Goal: Book appointment/travel/reservation

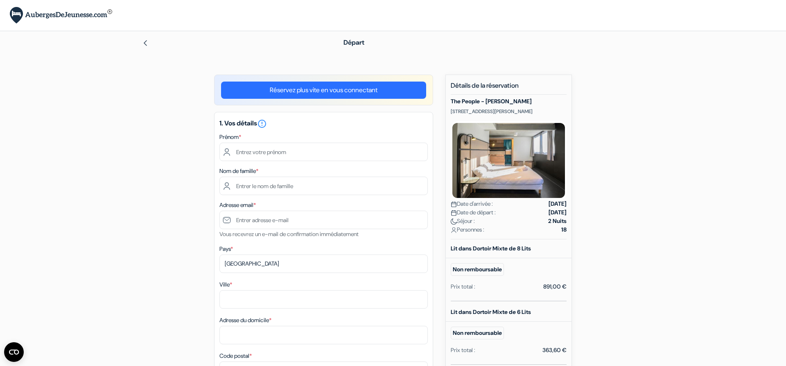
click at [364, 89] on link "Réservez plus vite en vous connectant" at bounding box center [323, 90] width 205 height 17
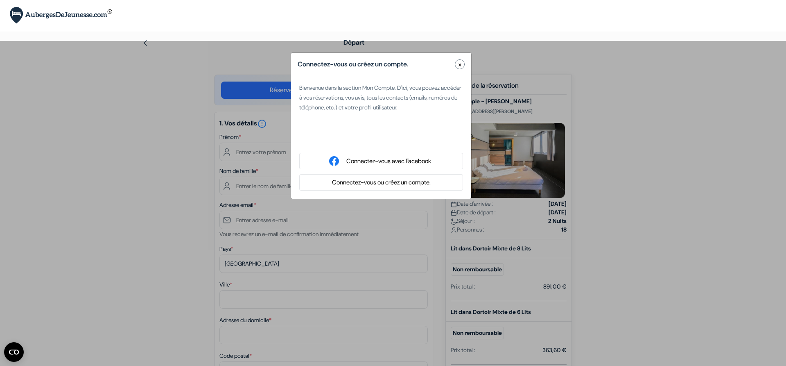
click at [394, 188] on button "Connectez-vous ou créez un compte." at bounding box center [382, 182] width 104 height 10
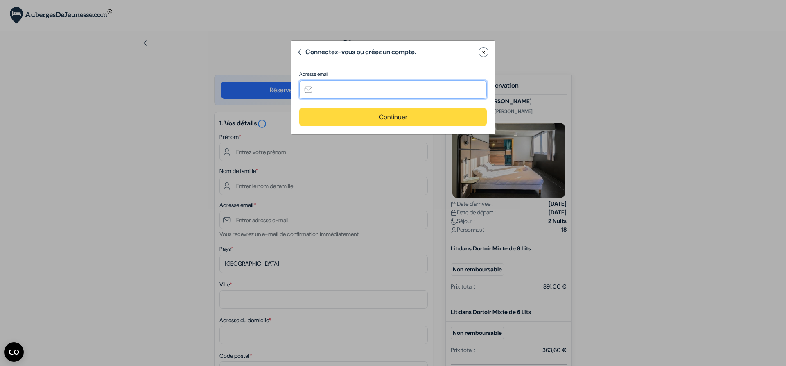
click at [358, 88] on input "text" at bounding box center [393, 89] width 188 height 18
type input "[EMAIL_ADDRESS][DOMAIN_NAME]"
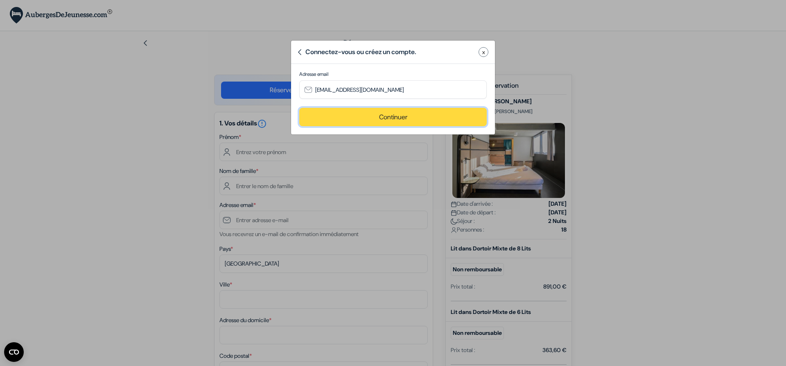
click at [376, 120] on button "Continuer" at bounding box center [393, 117] width 188 height 18
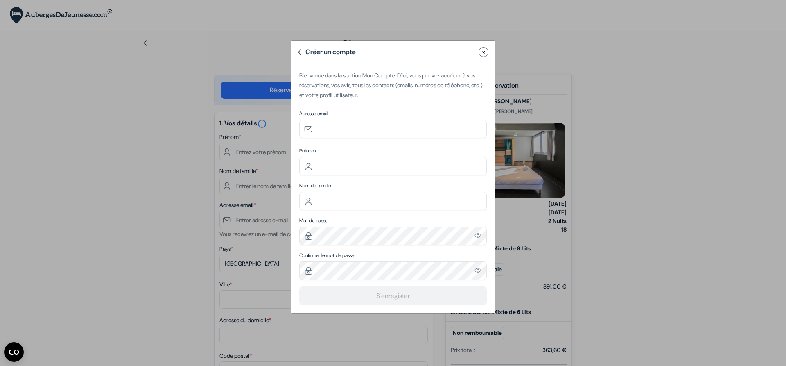
type input "[EMAIL_ADDRESS][DOMAIN_NAME]"
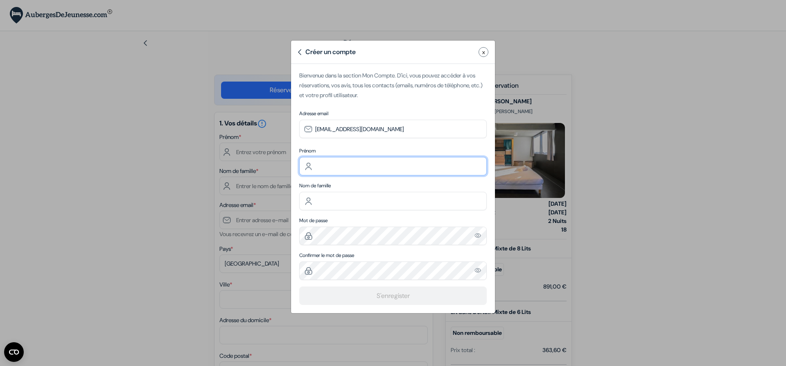
click at [341, 173] on input "text" at bounding box center [393, 166] width 188 height 18
type input "LYCEE PROFESSIONNEL [PERSON_NAME]"
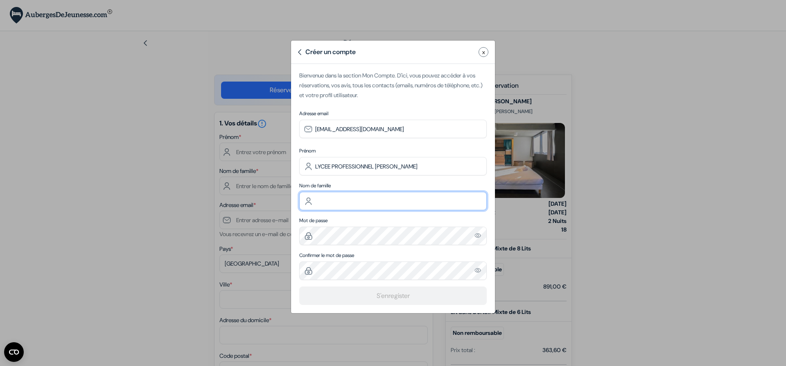
click at [318, 206] on input "text" at bounding box center [393, 201] width 188 height 18
type input "LYCEE PROFESSIONNEL [PERSON_NAME]"
click at [476, 239] on img "Please enter a valid email address" at bounding box center [478, 235] width 7 height 7
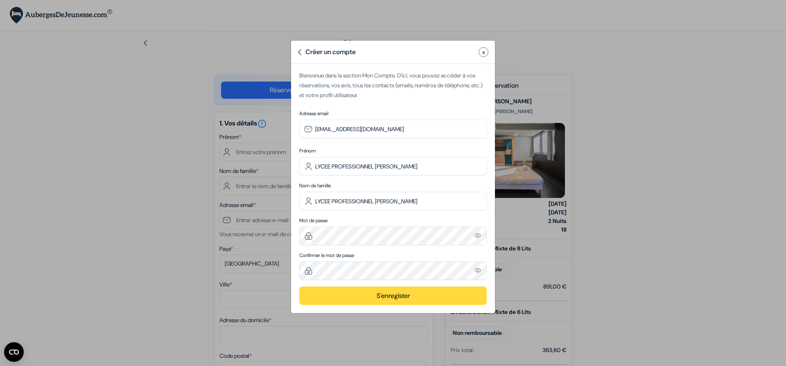
click at [477, 274] on img "Please enter a valid email address" at bounding box center [478, 270] width 7 height 7
click at [378, 268] on div "Confirmer le mot de passe Please enter a valid email address" at bounding box center [393, 265] width 188 height 28
click at [380, 300] on button "S'enregister" at bounding box center [393, 295] width 188 height 18
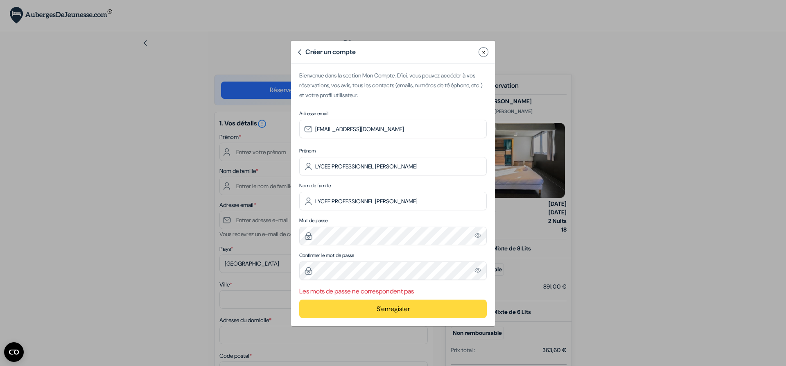
click at [360, 315] on button "S'enregister" at bounding box center [393, 308] width 188 height 18
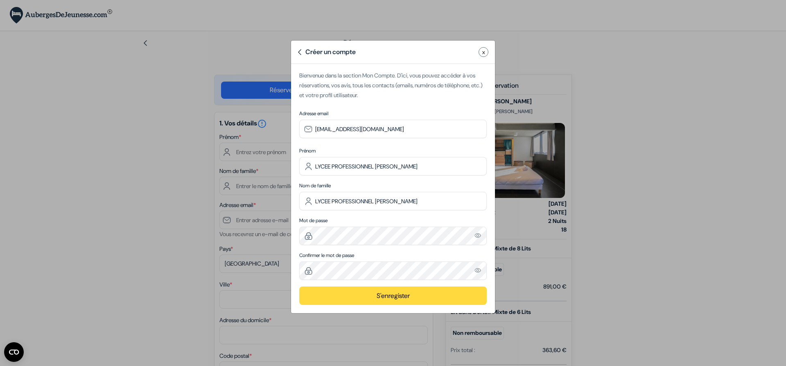
click at [364, 303] on button "S'enregister" at bounding box center [393, 295] width 188 height 18
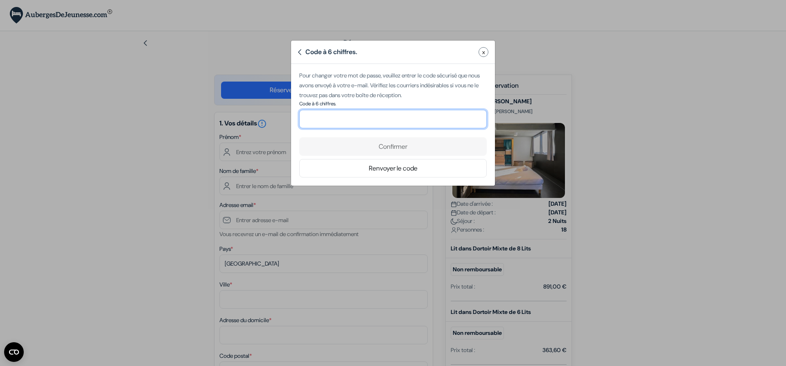
click at [419, 118] on input "number" at bounding box center [393, 119] width 188 height 18
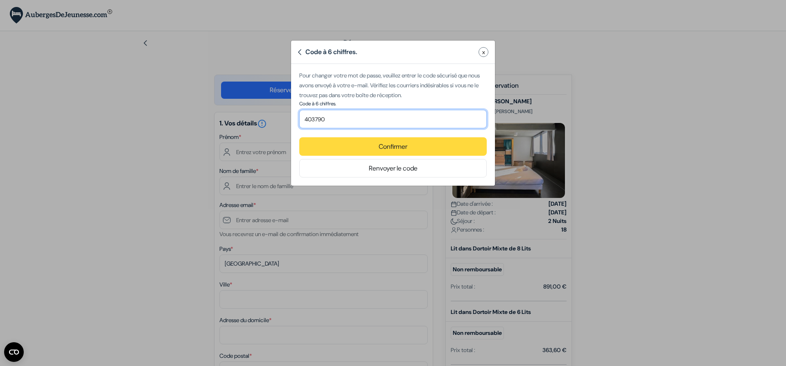
type input "403790"
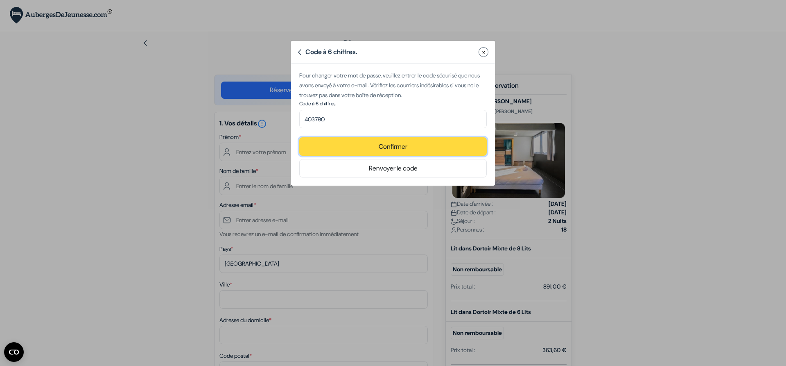
click at [398, 154] on button "Confirmer" at bounding box center [393, 146] width 188 height 18
click at [395, 174] on button "Renvoyer le code" at bounding box center [393, 168] width 188 height 18
click at [396, 154] on button "Confirmer" at bounding box center [393, 146] width 188 height 18
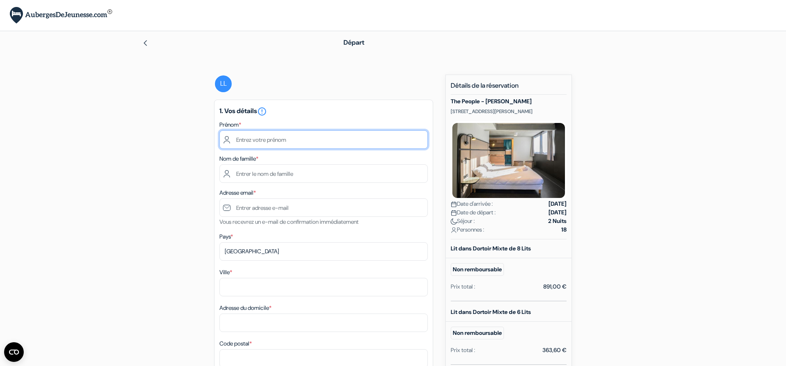
click at [357, 136] on input "text" at bounding box center [324, 139] width 208 height 18
type input "LYCEE PROFESSIONNEL [PERSON_NAME]"
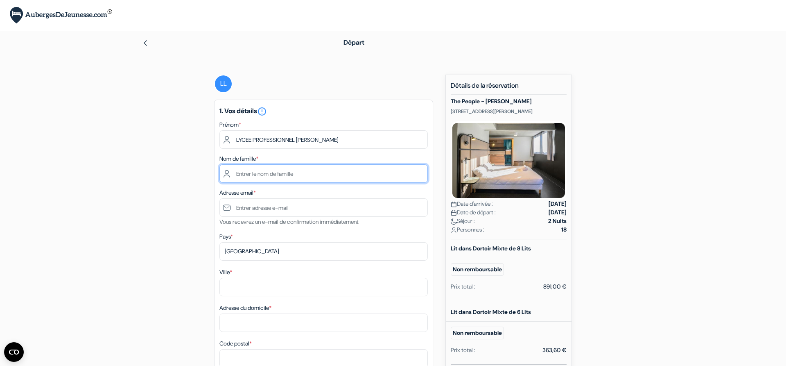
click at [398, 172] on input "text" at bounding box center [324, 173] width 208 height 18
type input "GRENOUX"
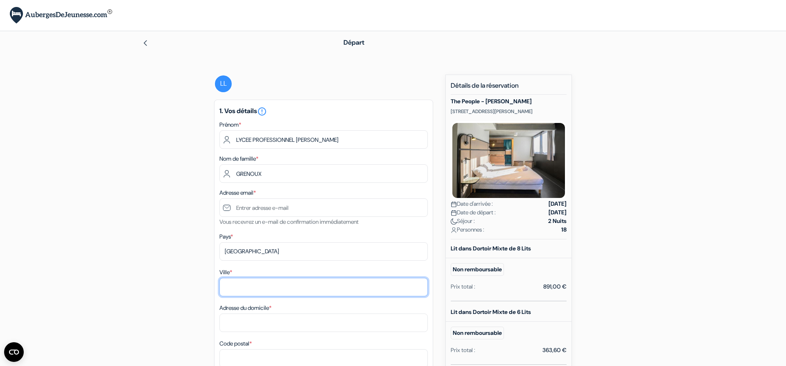
type input "ANGOULEME CEDEX"
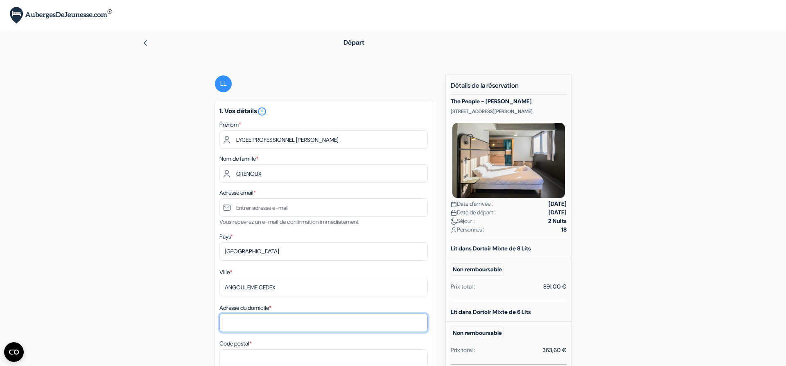
type input "[STREET_ADDRESS][PERSON_NAME]"
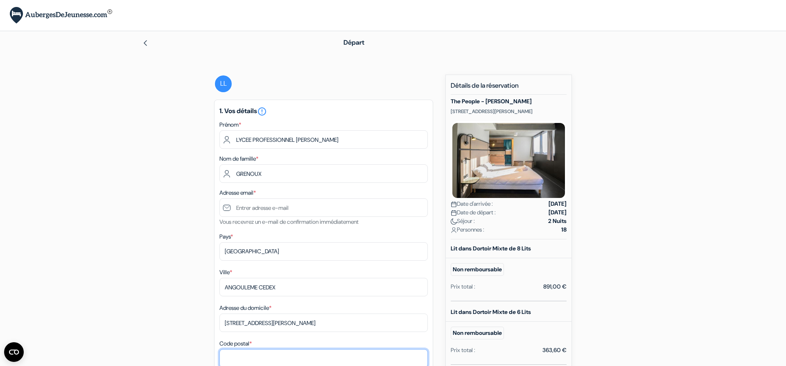
type input "16023"
type input "0545974500"
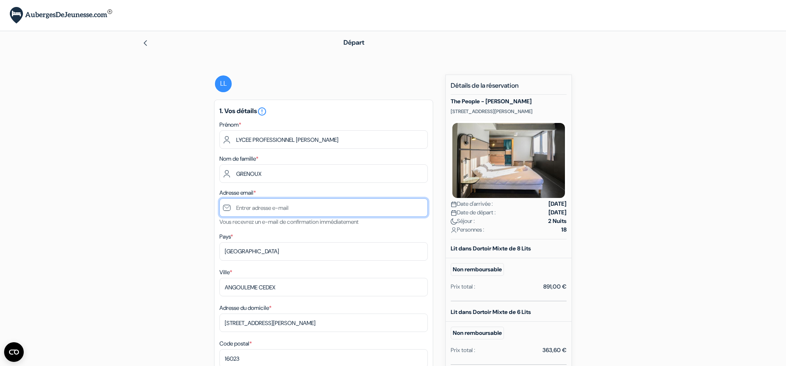
click at [286, 213] on input "text" at bounding box center [324, 207] width 208 height 18
type input "D"
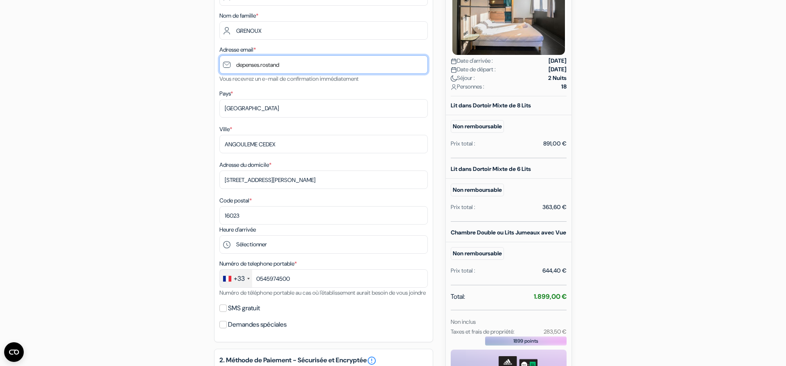
scroll to position [147, 0]
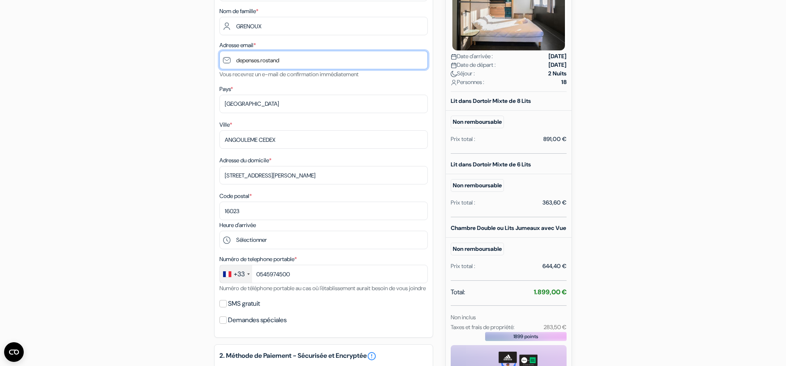
click at [308, 63] on input "depenses.rostand" at bounding box center [324, 60] width 208 height 18
type input "[EMAIL_ADDRESS][DOMAIN_NAME]"
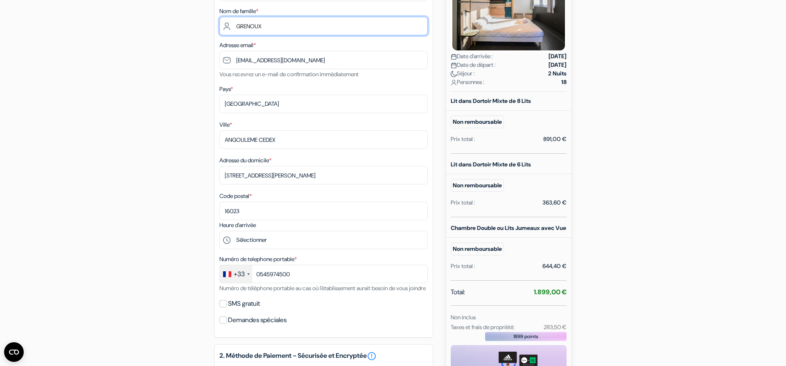
type input "SIMONET"
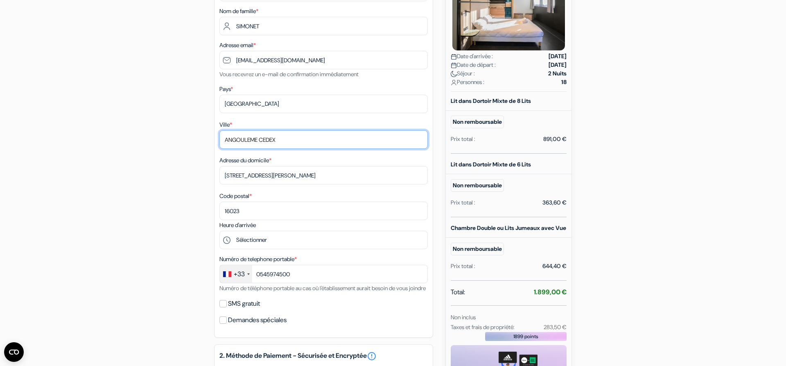
type input "ANGOULËME Cedex"
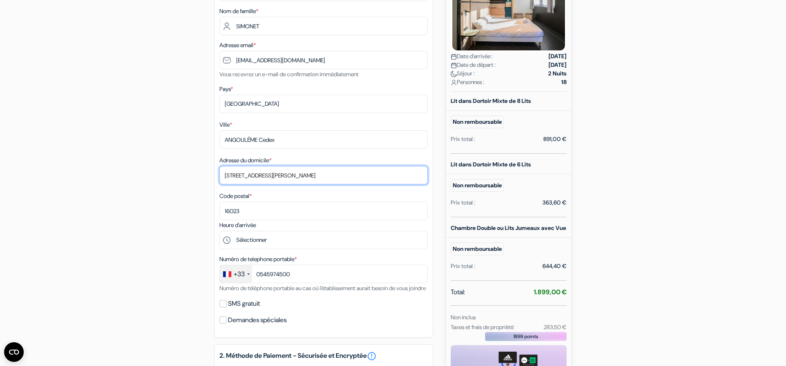
type input "[STREET_ADDRESS][PERSON_NAME] - CS62325 Service Dépenses LP Rostand CS62325 Ser…"
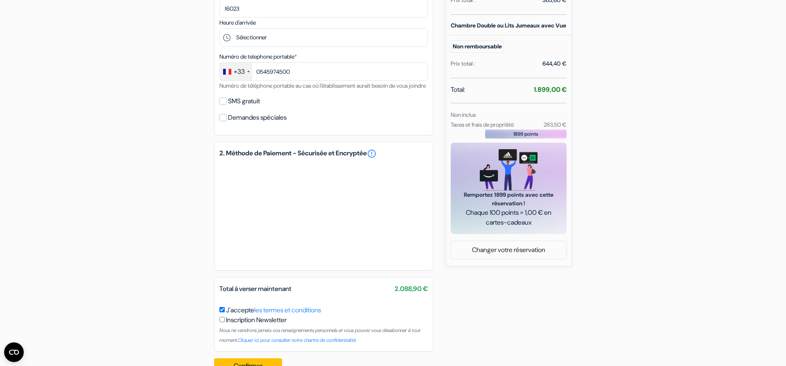
scroll to position [165, 0]
